Goal: Task Accomplishment & Management: Manage account settings

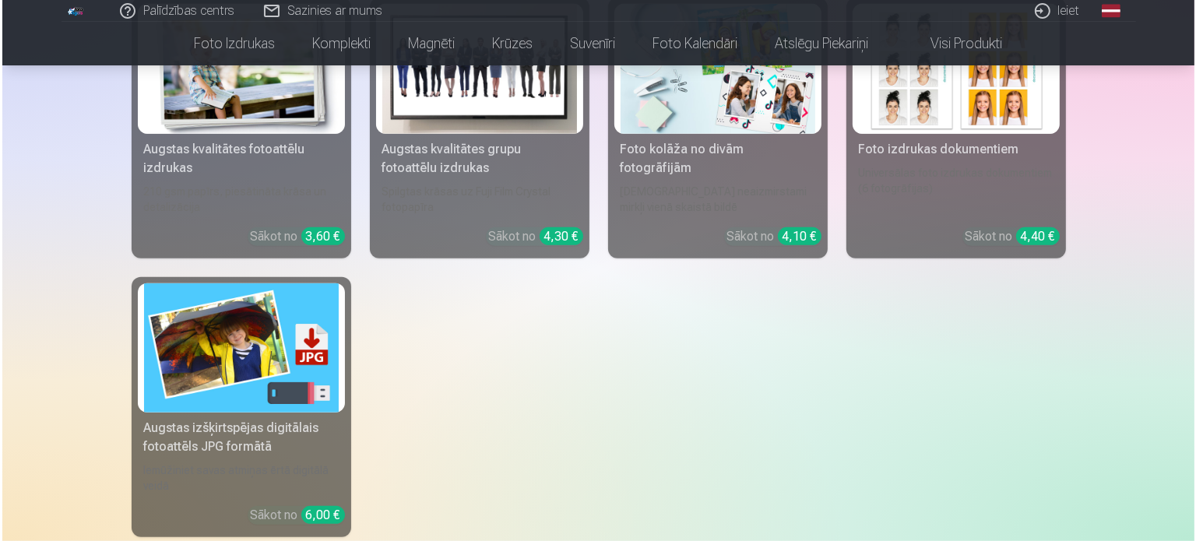
scroll to position [1068, 0]
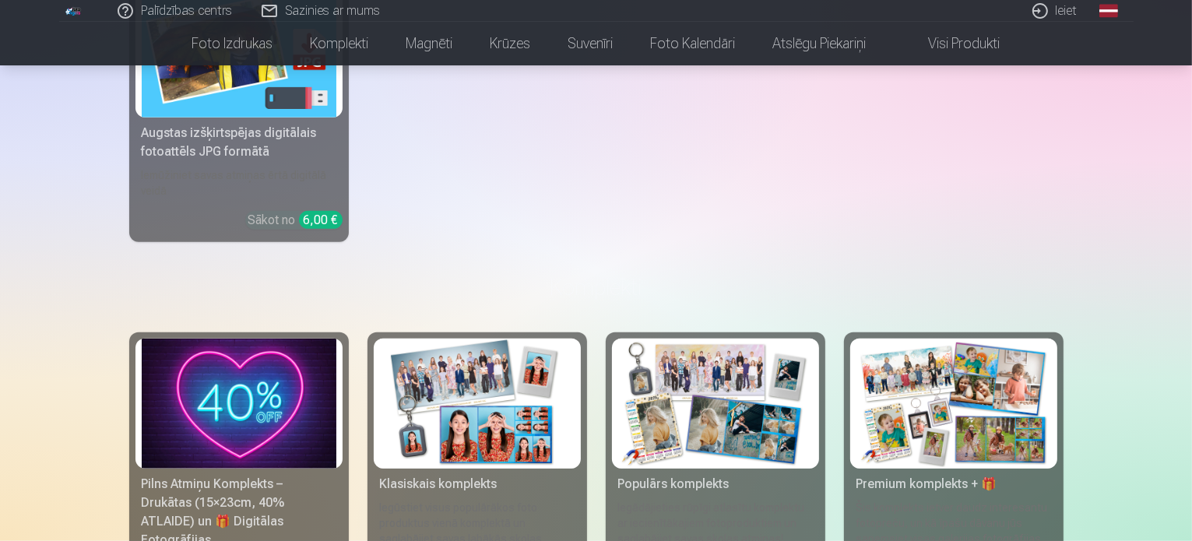
click at [1058, 11] on link "Ieiet" at bounding box center [1055, 11] width 75 height 22
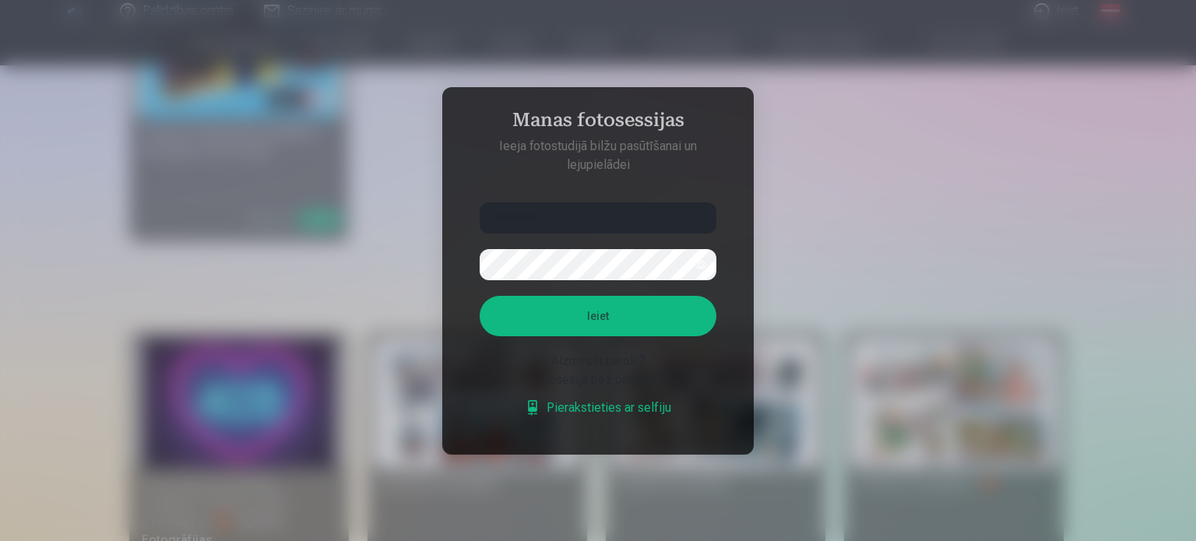
type input "**********"
click at [622, 301] on button "Ieiet" at bounding box center [598, 316] width 237 height 40
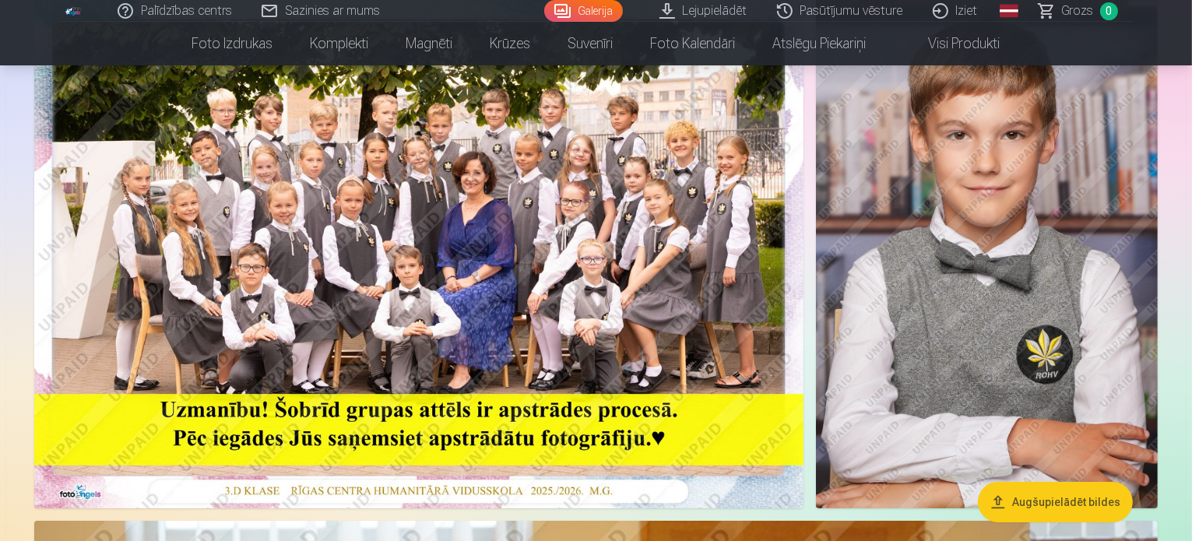
scroll to position [179, 0]
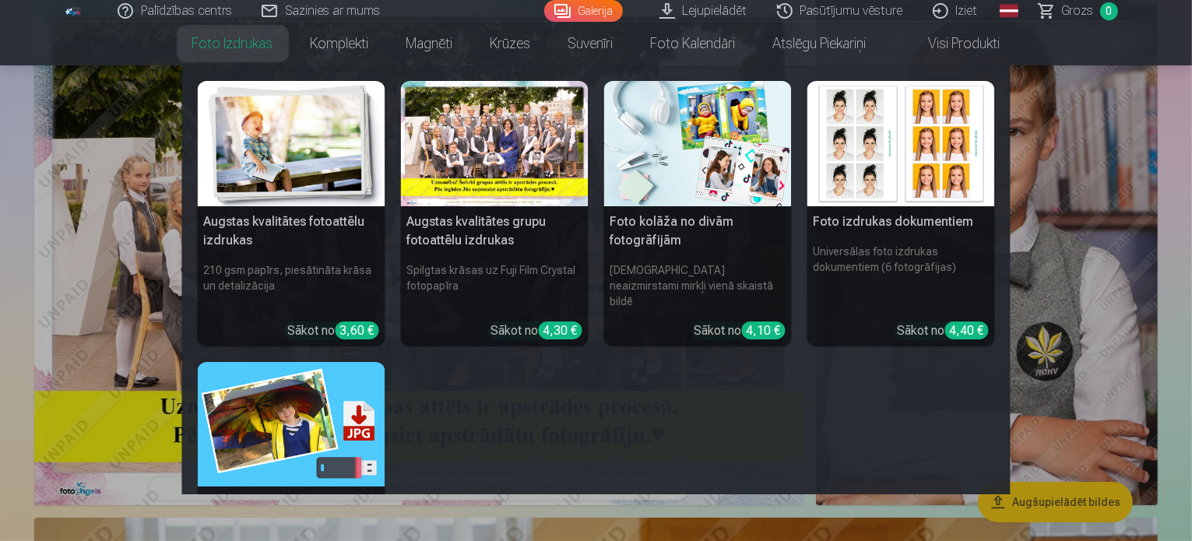
click at [0, 204] on nav "Augstas kvalitātes fotoattēlu izdrukas 210 gsm papīrs, piesātināta krāsa un det…" at bounding box center [596, 279] width 1192 height 429
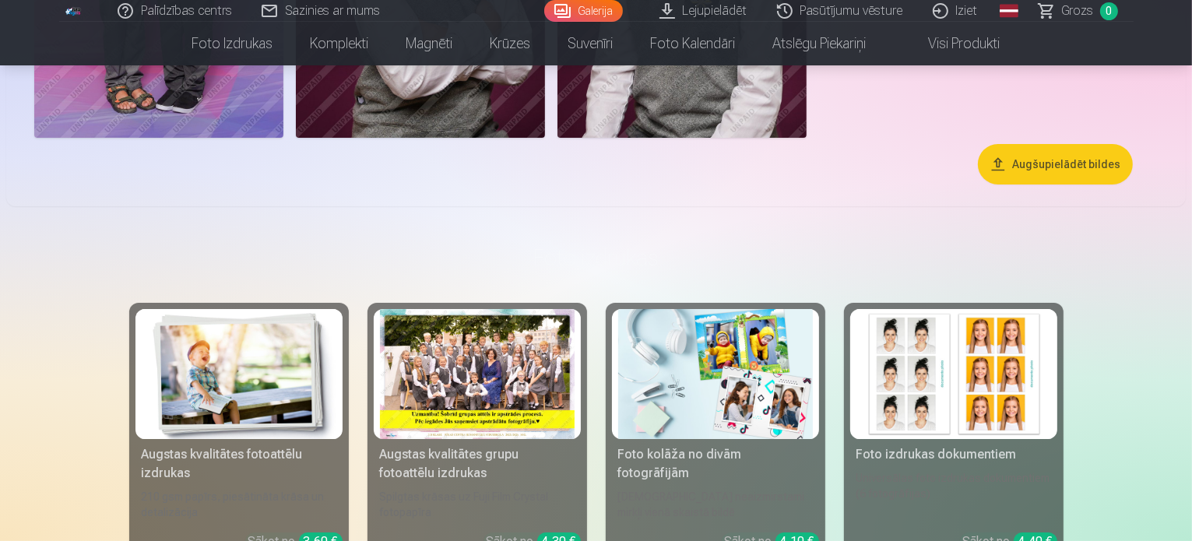
scroll to position [5954, 0]
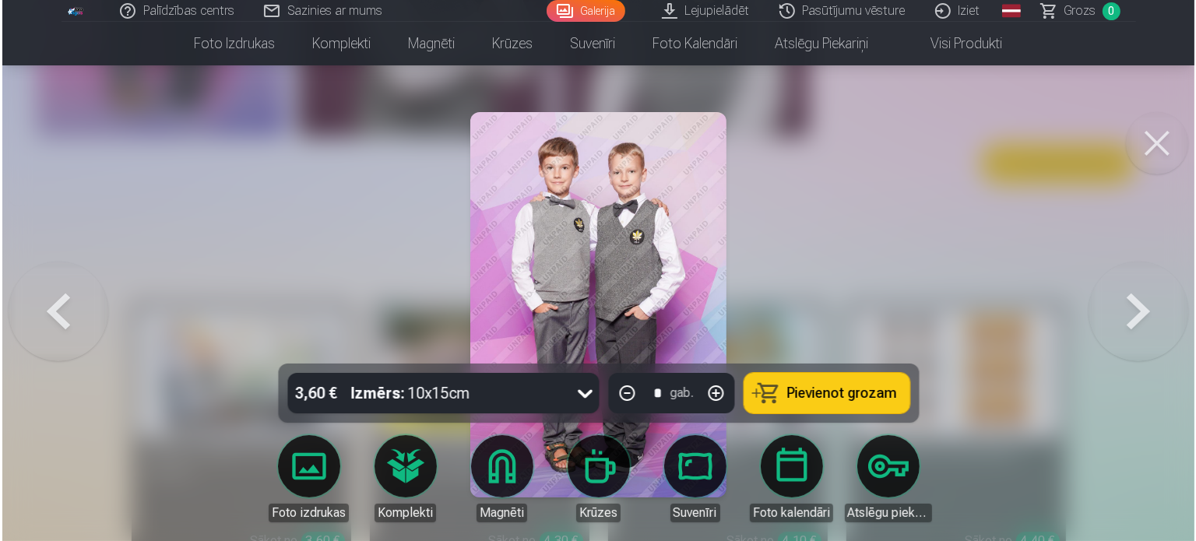
scroll to position [5972, 0]
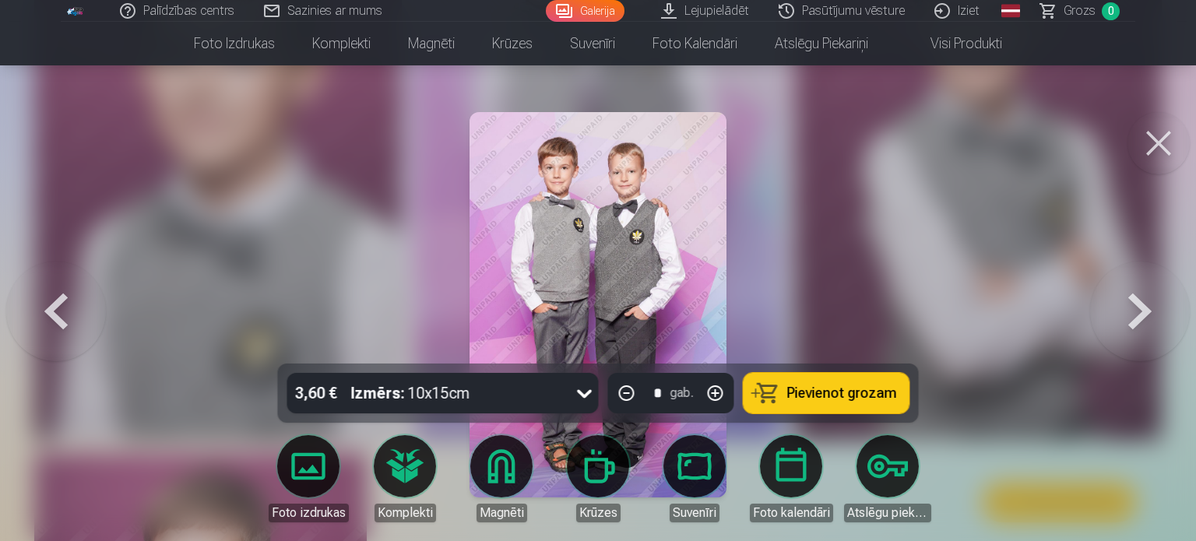
click at [1161, 152] on button at bounding box center [1158, 143] width 62 height 62
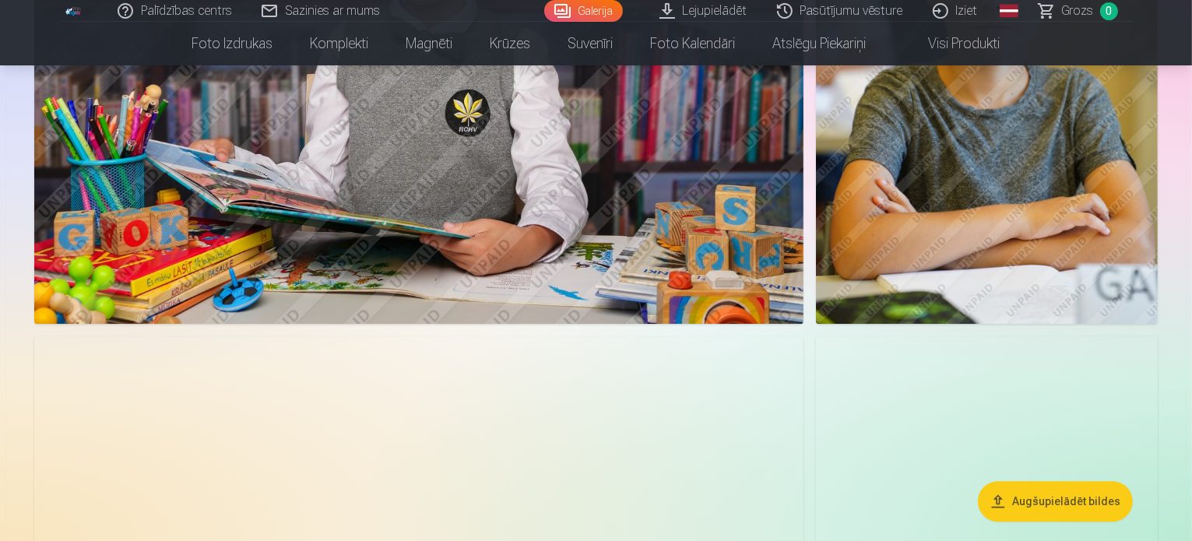
scroll to position [4318, 0]
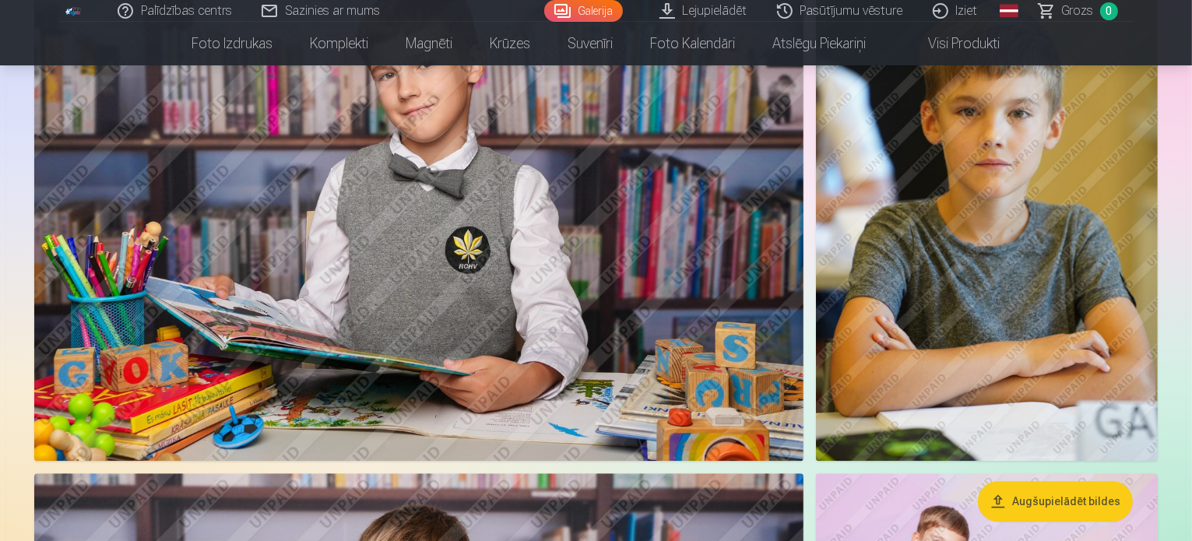
click at [1031, 137] on img at bounding box center [987, 204] width 342 height 513
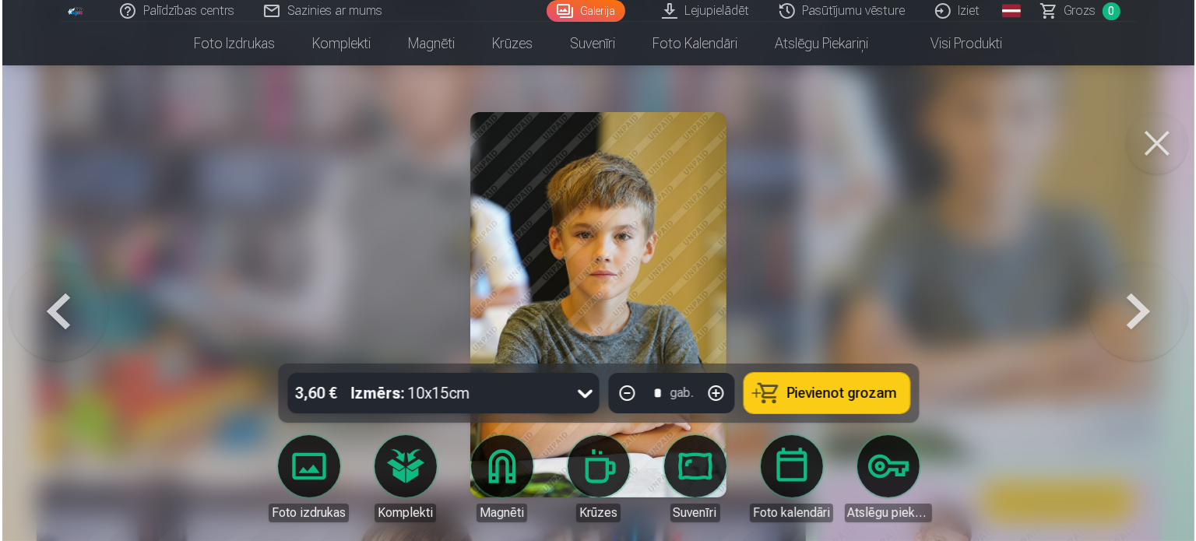
scroll to position [4331, 0]
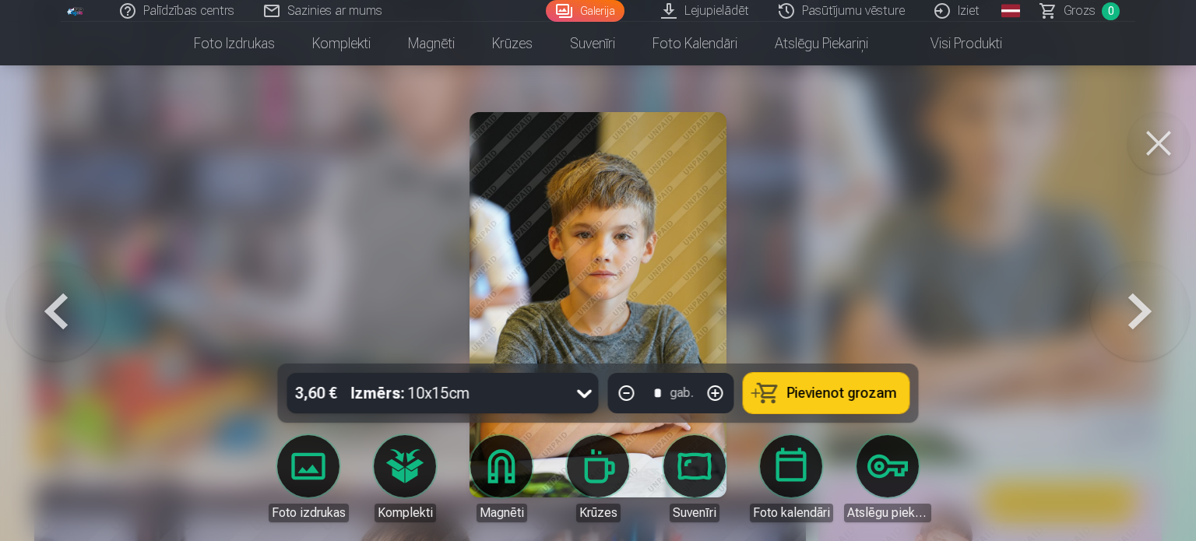
click at [1154, 130] on button at bounding box center [1158, 143] width 62 height 62
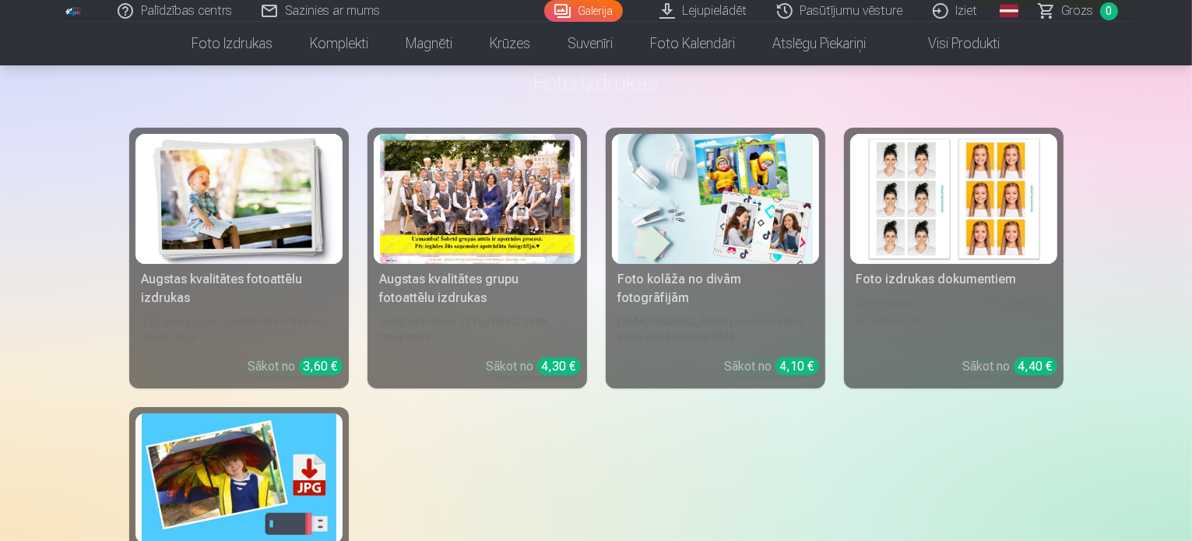
scroll to position [6100, 0]
